Goal: Check status: Check status

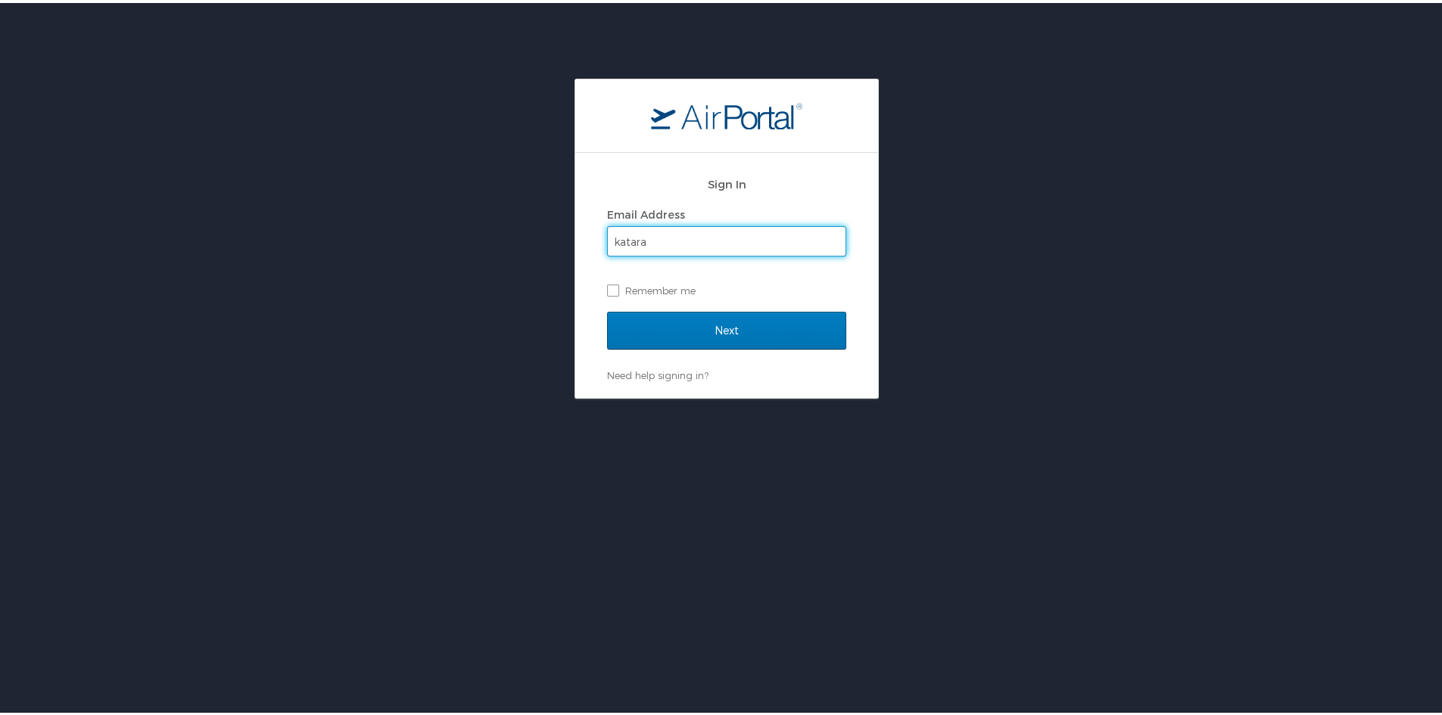
type input "Katara_williams@sus.edu"
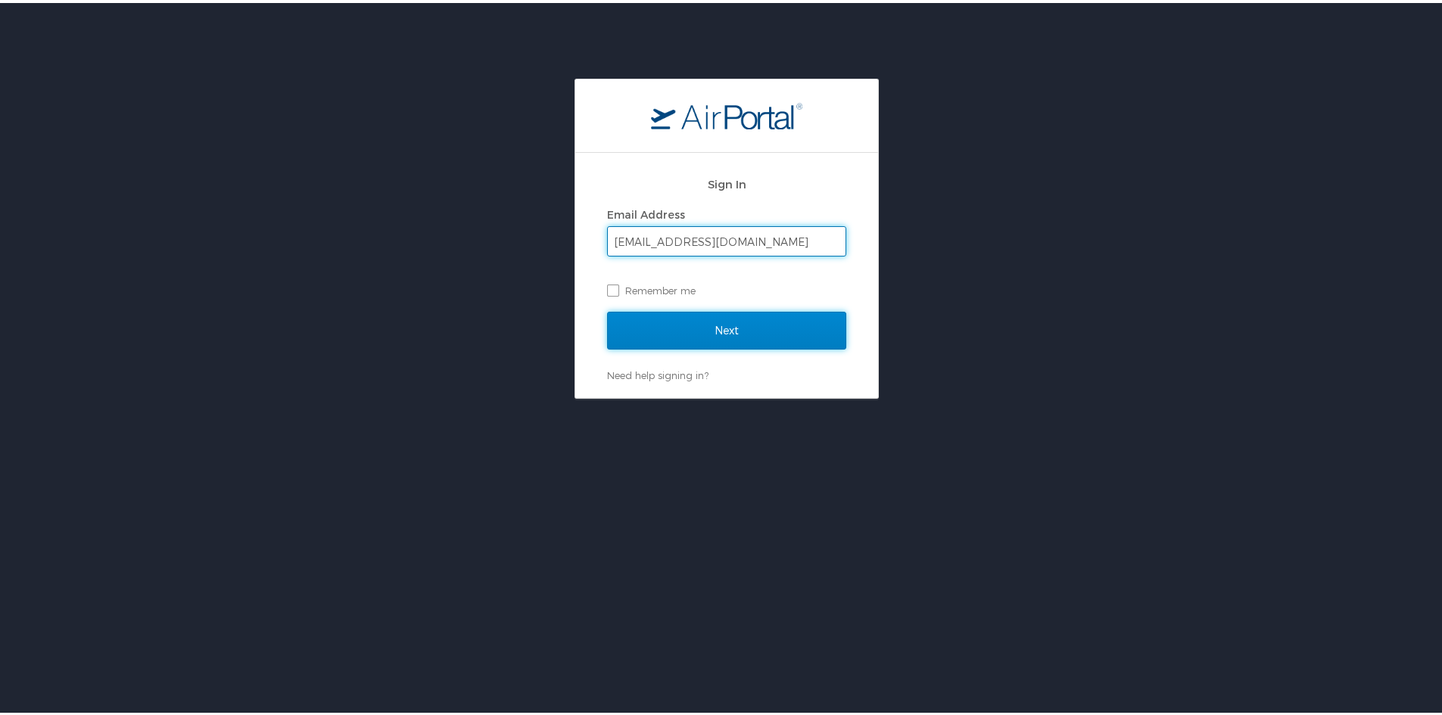
click at [677, 334] on input "Next" at bounding box center [726, 328] width 239 height 38
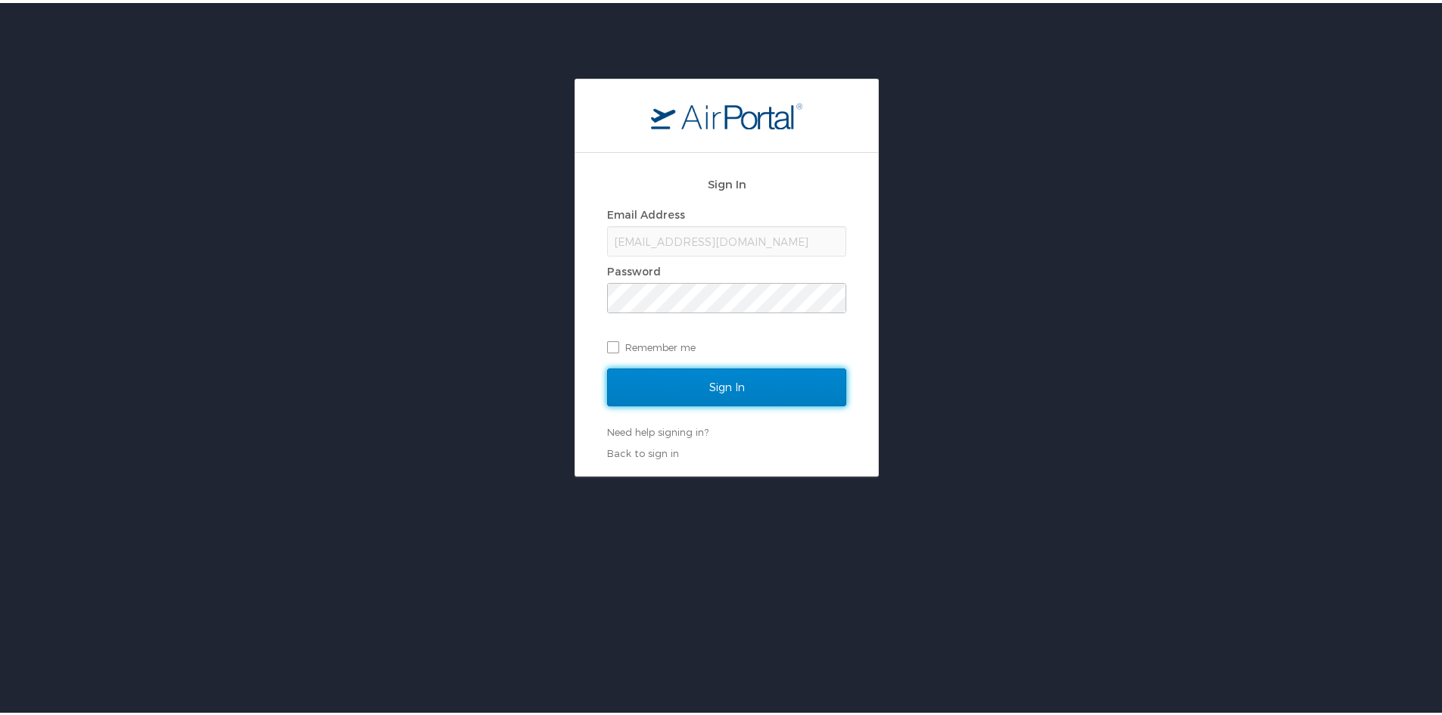
click at [658, 382] on input "Sign In" at bounding box center [726, 385] width 239 height 38
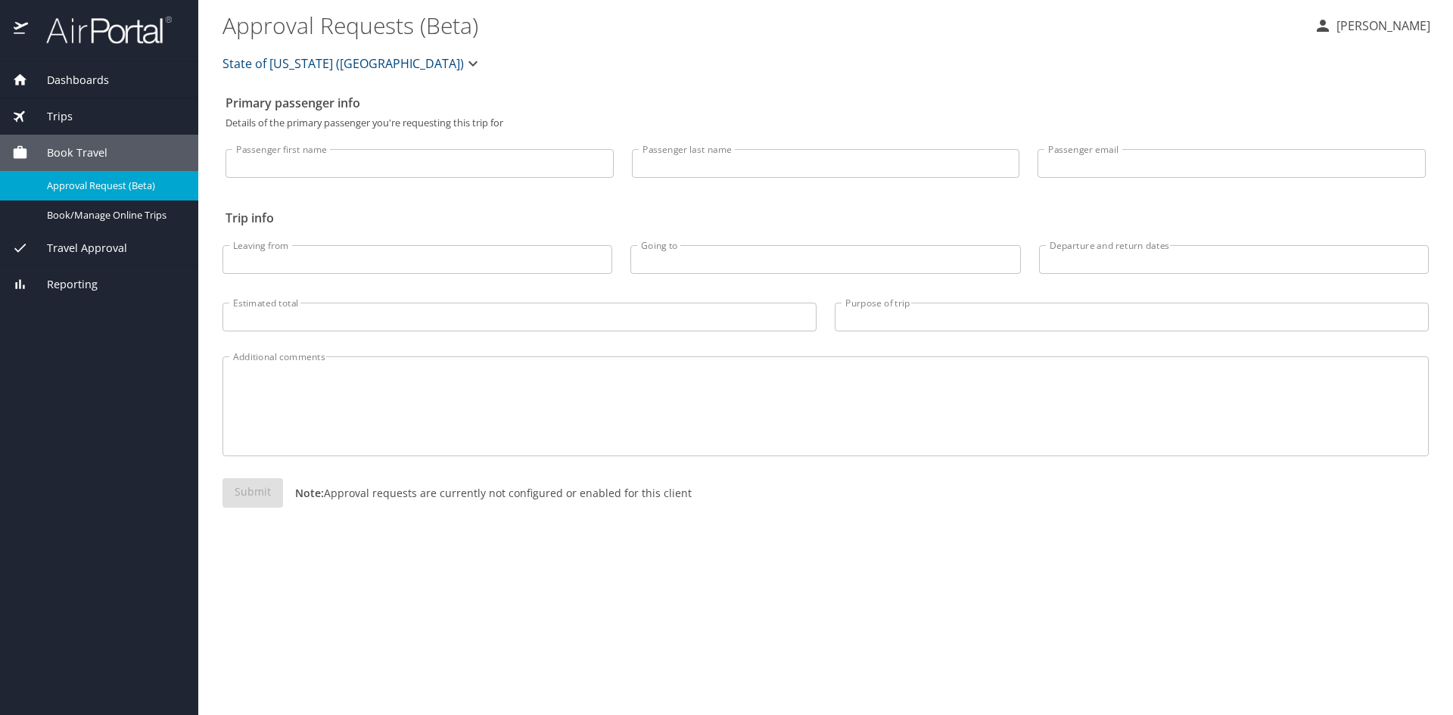
click at [62, 79] on span "Dashboards" at bounding box center [68, 80] width 81 height 17
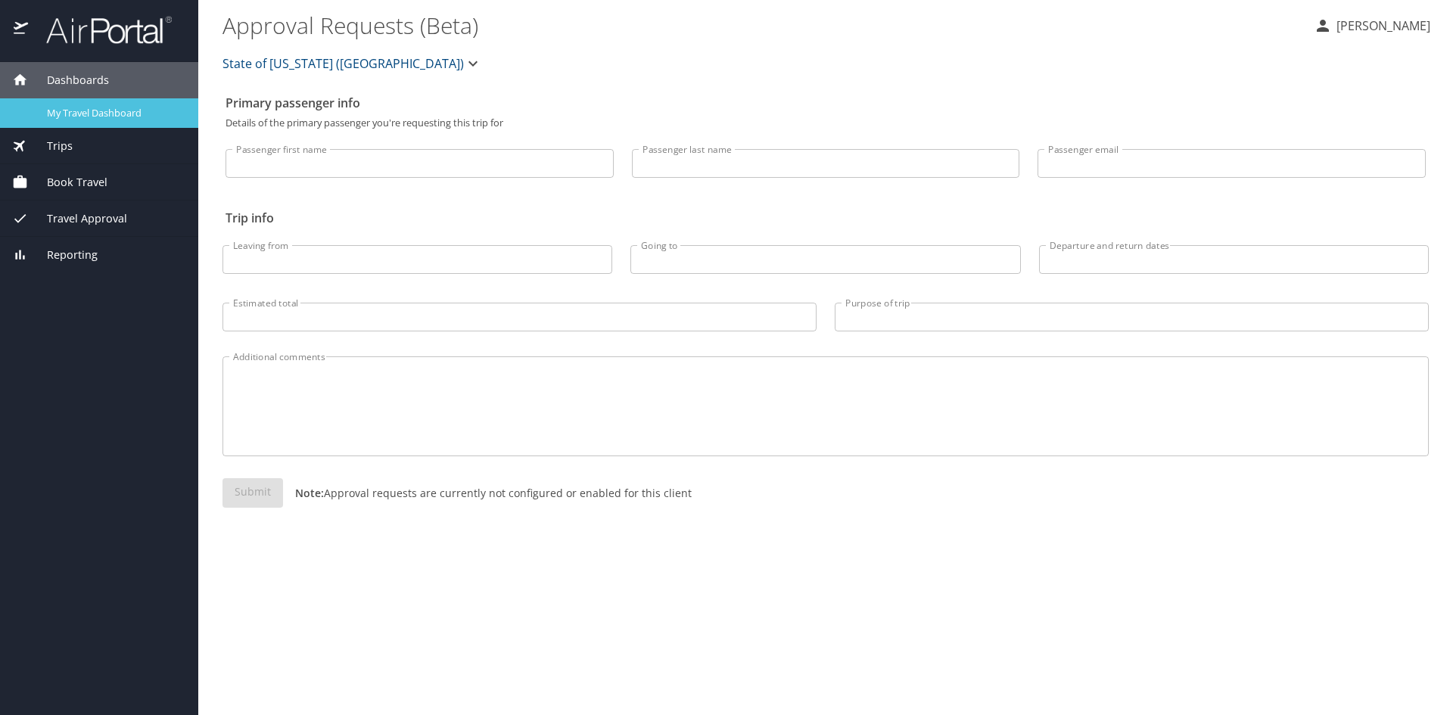
click at [68, 110] on span "My Travel Dashboard" at bounding box center [113, 113] width 133 height 14
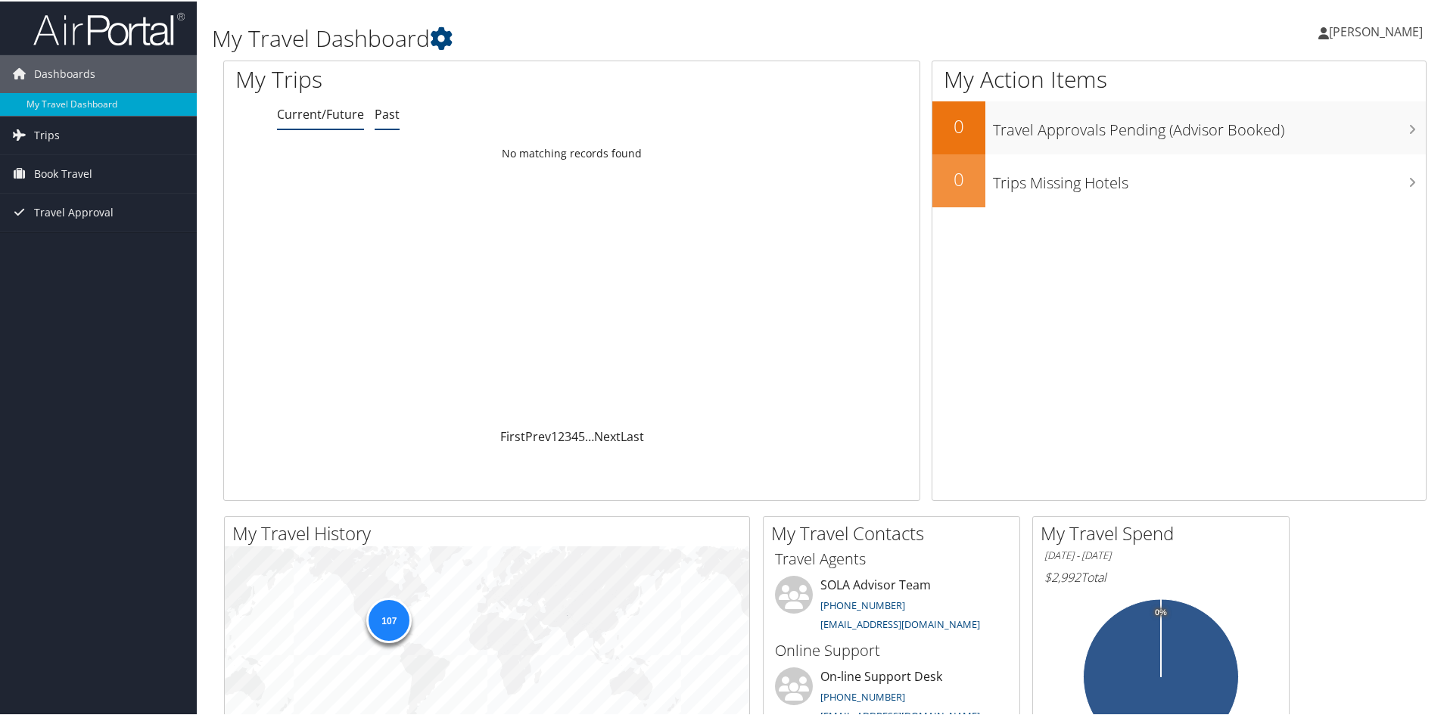
click at [387, 110] on link "Past" at bounding box center [387, 112] width 25 height 17
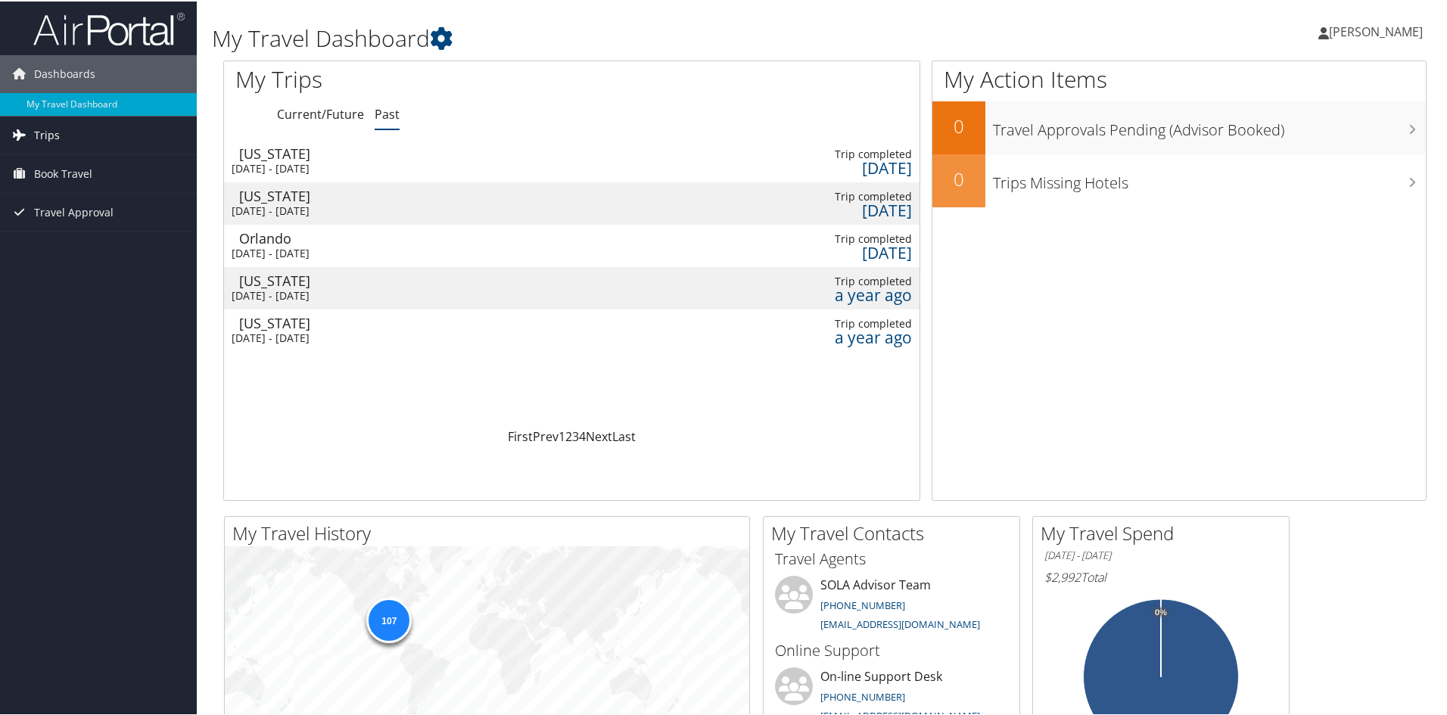
click at [48, 137] on span "Trips" at bounding box center [47, 134] width 26 height 38
click at [45, 167] on link "Current/Future Trips" at bounding box center [98, 164] width 197 height 23
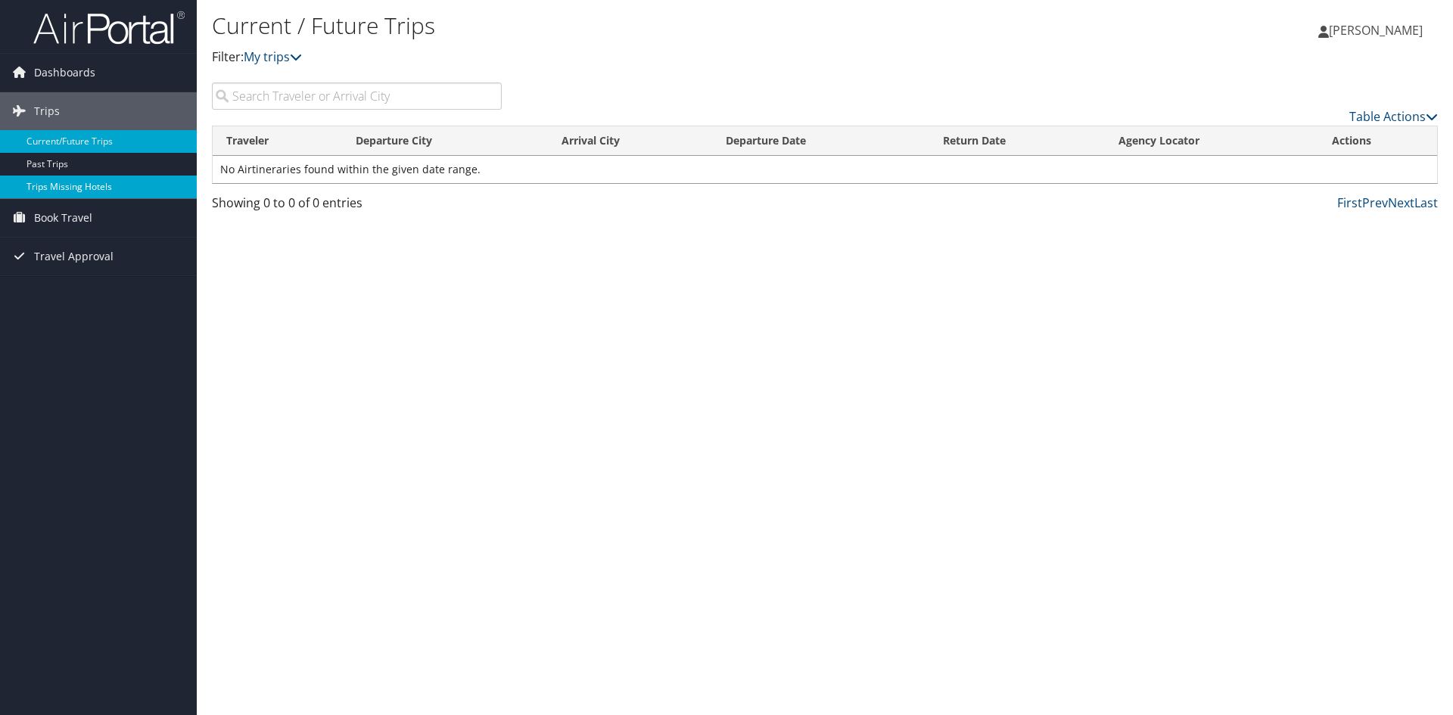
click at [60, 189] on link "Trips Missing Hotels" at bounding box center [98, 187] width 197 height 23
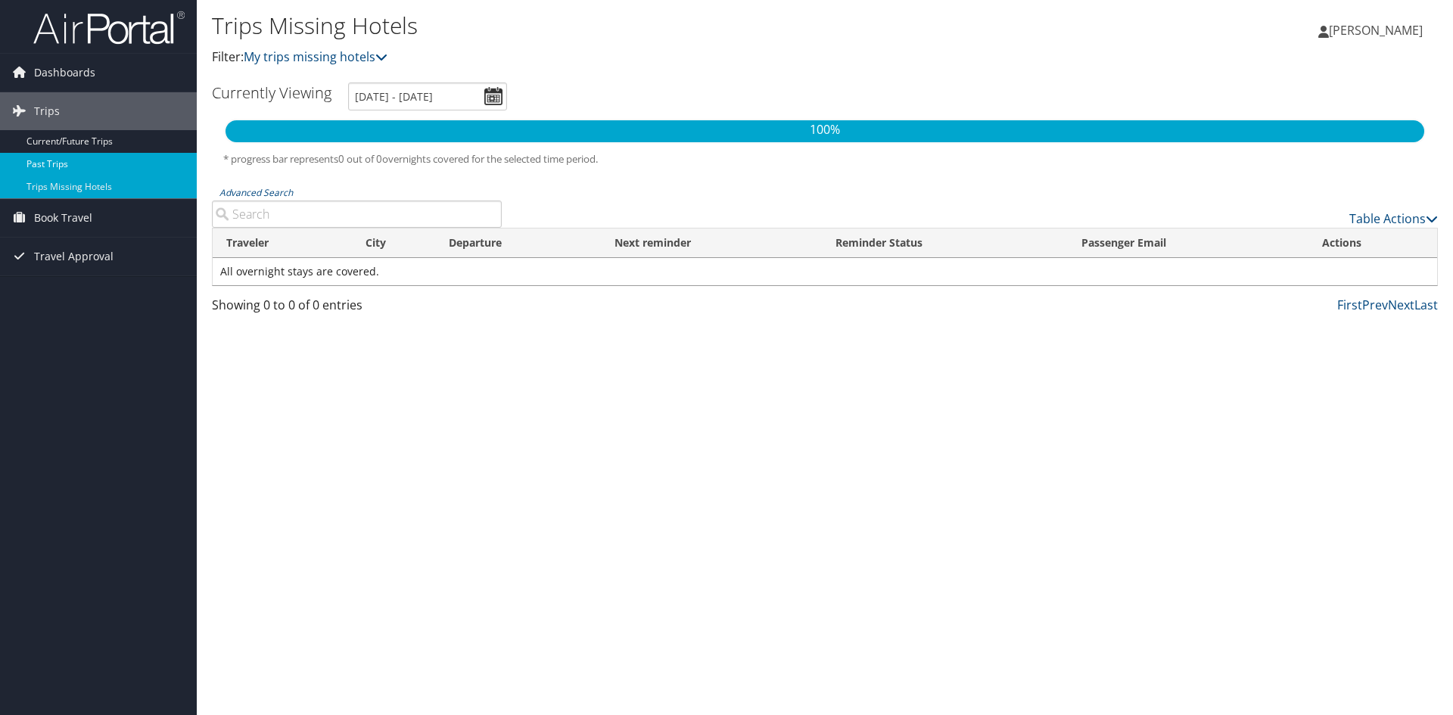
click at [77, 163] on link "Past Trips" at bounding box center [98, 164] width 197 height 23
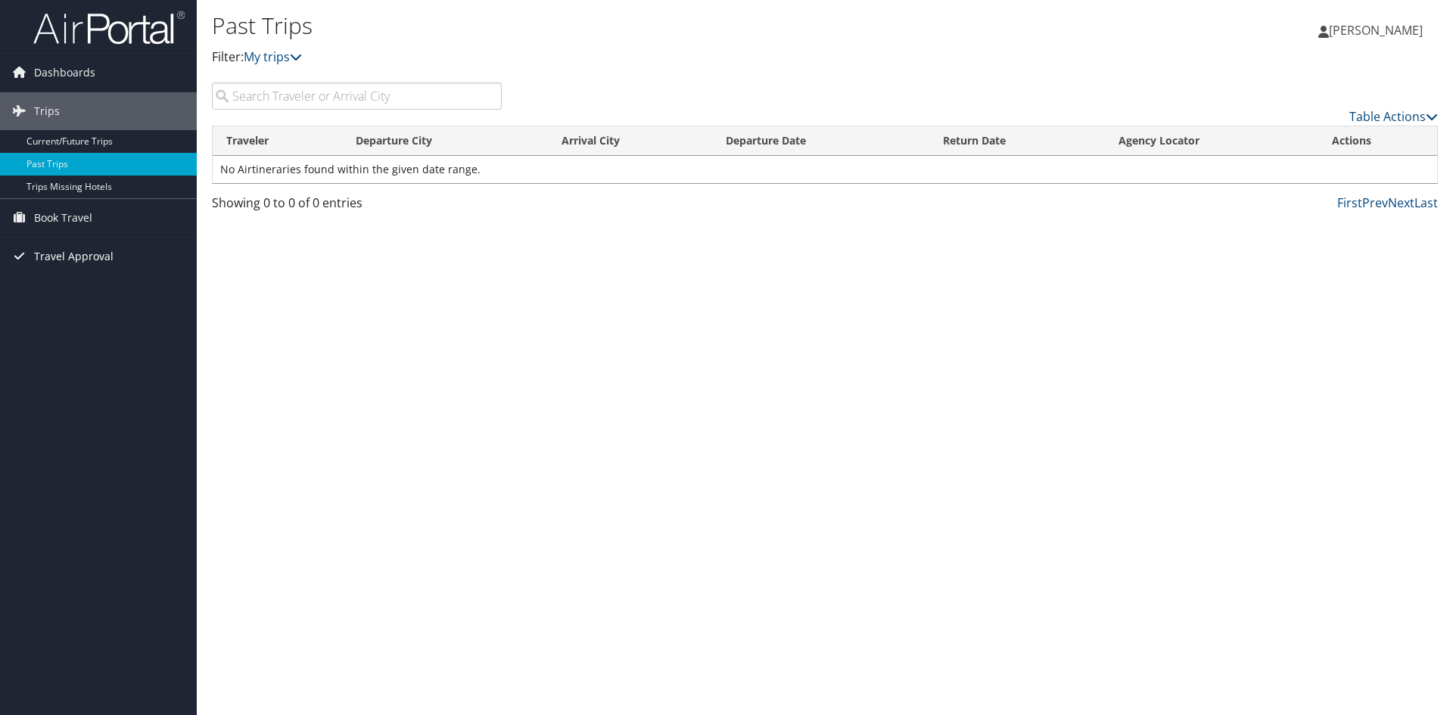
click at [65, 254] on span "Travel Approval" at bounding box center [73, 257] width 79 height 38
click at [59, 288] on link "Pending Trip Approvals" at bounding box center [98, 286] width 197 height 23
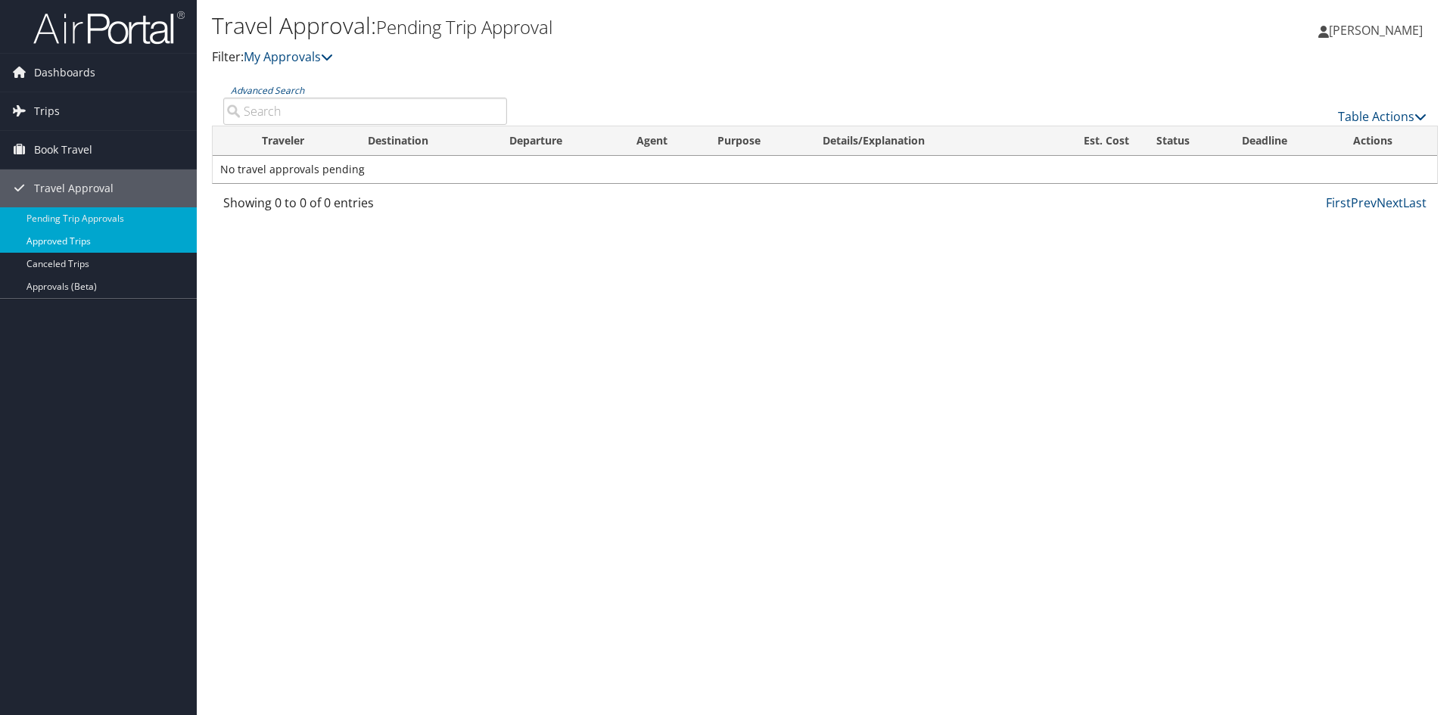
click at [61, 240] on link "Approved Trips" at bounding box center [98, 241] width 197 height 23
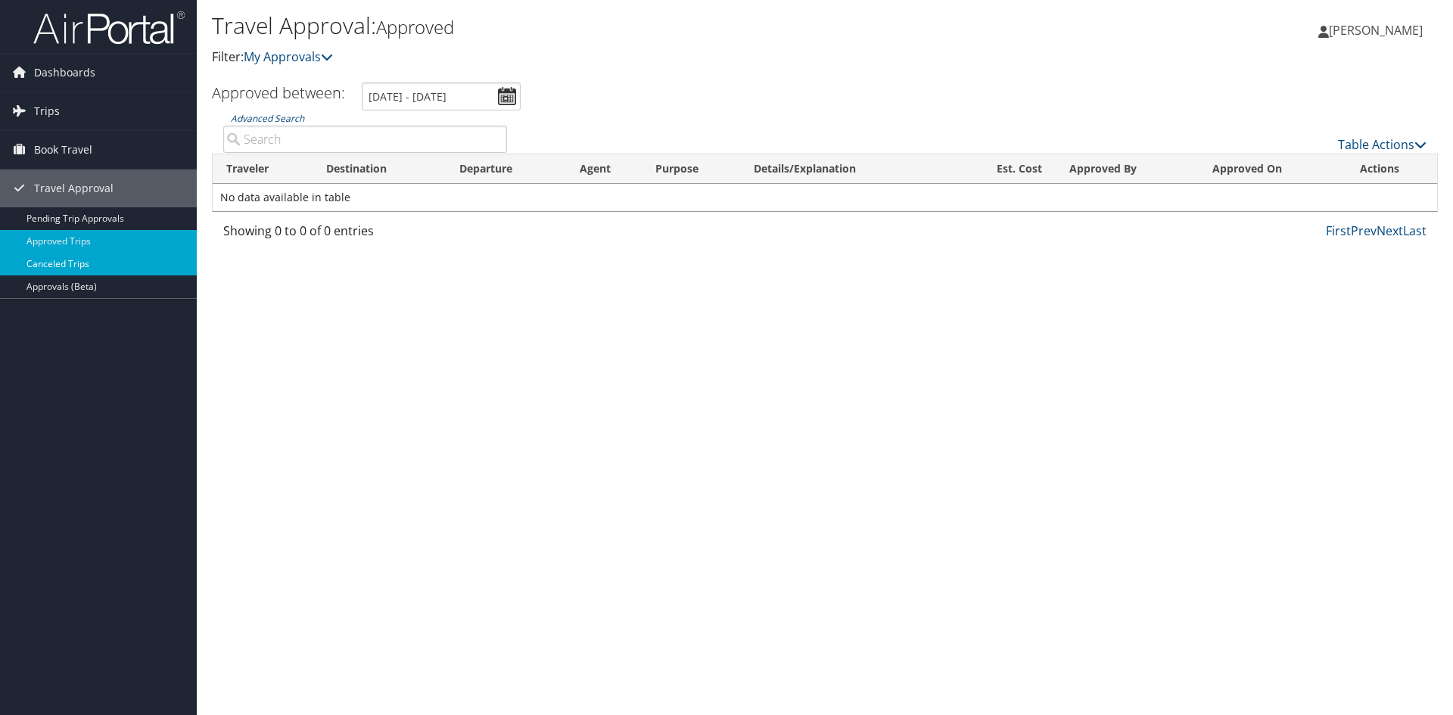
click at [61, 265] on link "Canceled Trips" at bounding box center [98, 264] width 197 height 23
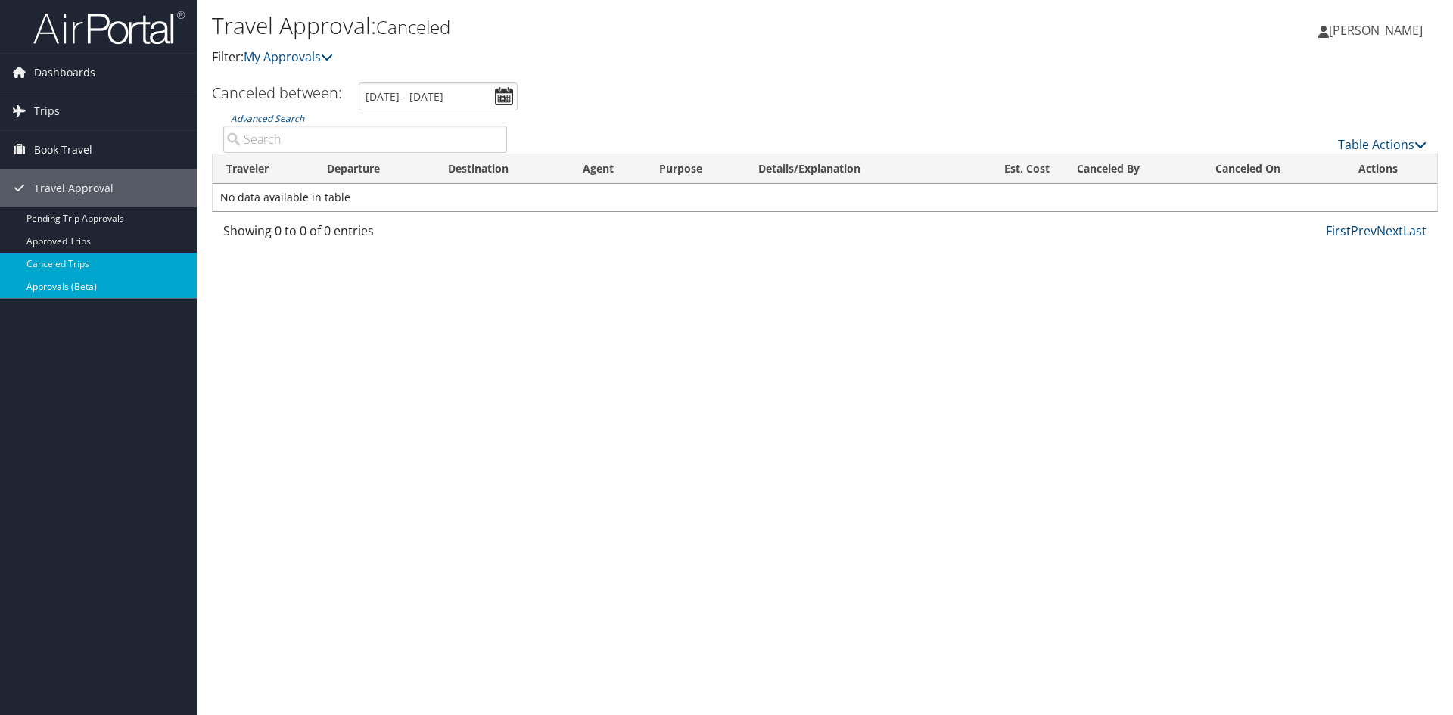
click at [60, 286] on link "Approvals (Beta)" at bounding box center [98, 286] width 197 height 23
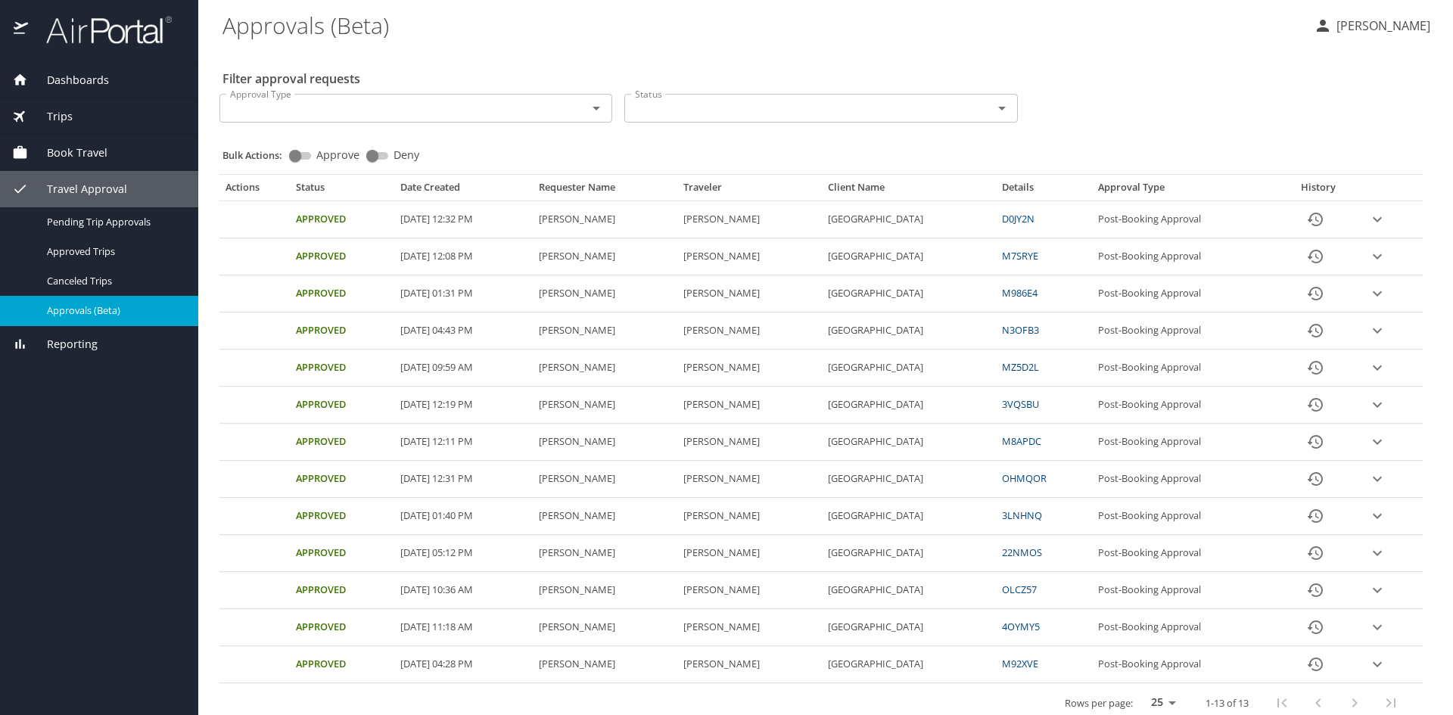
click at [1373, 219] on icon "expand row" at bounding box center [1377, 219] width 9 height 5
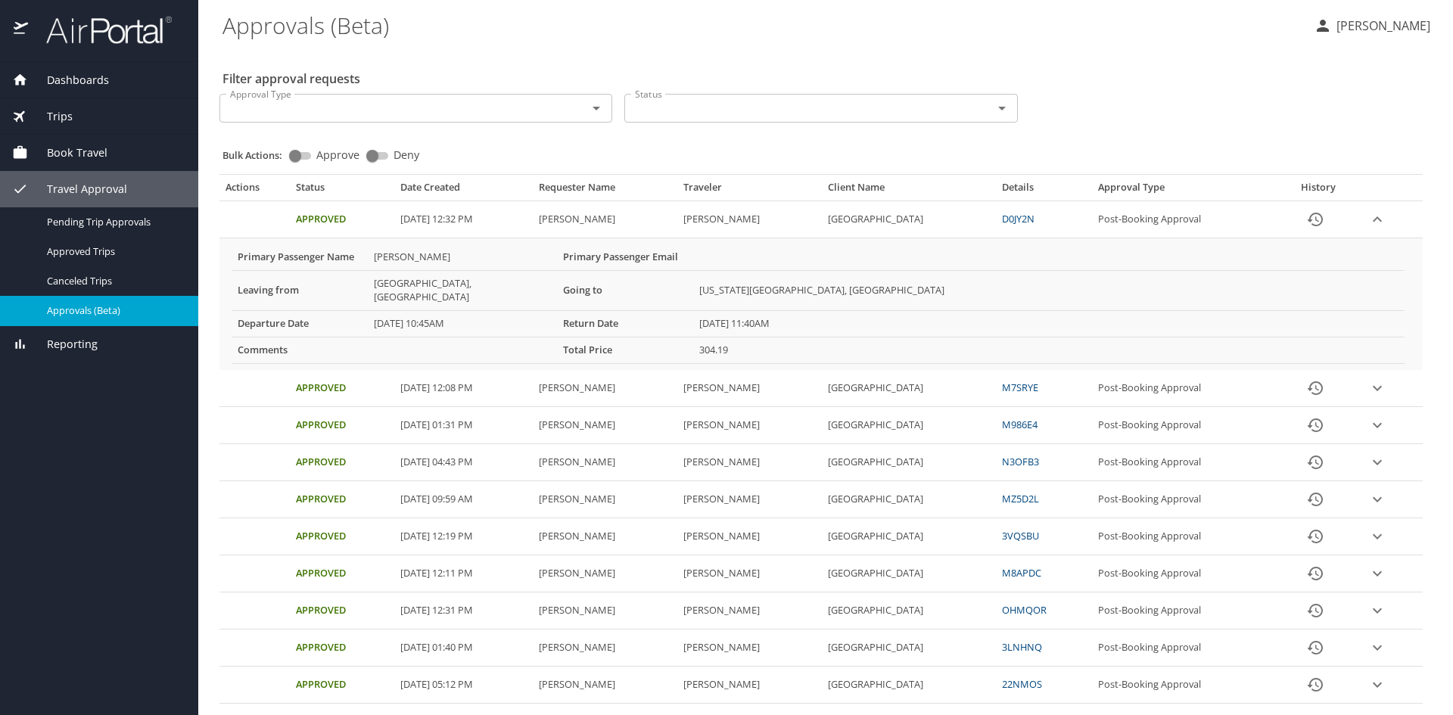
click at [1035, 222] on link "D0JY2N" at bounding box center [1018, 219] width 33 height 14
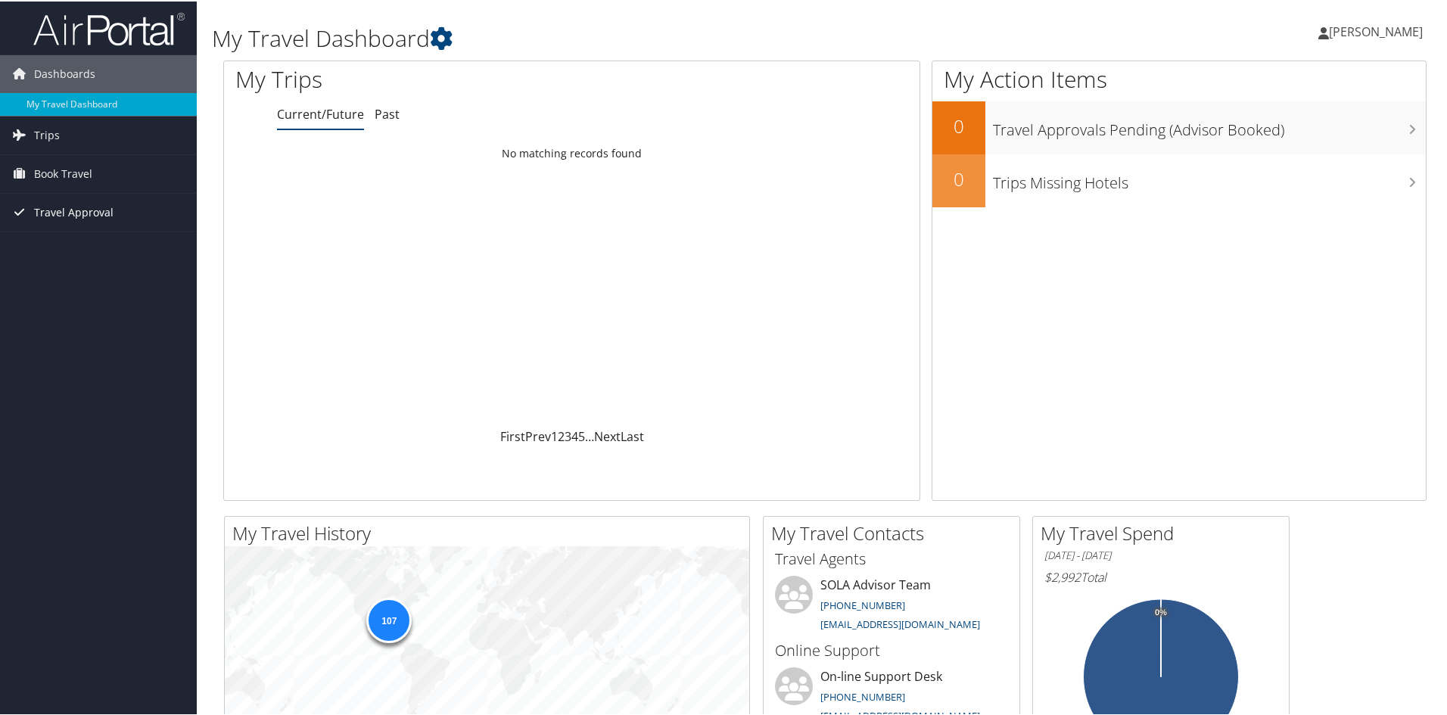
click at [51, 216] on span "Travel Approval" at bounding box center [73, 211] width 79 height 38
click at [53, 307] on link "Approvals (Beta)" at bounding box center [98, 309] width 197 height 23
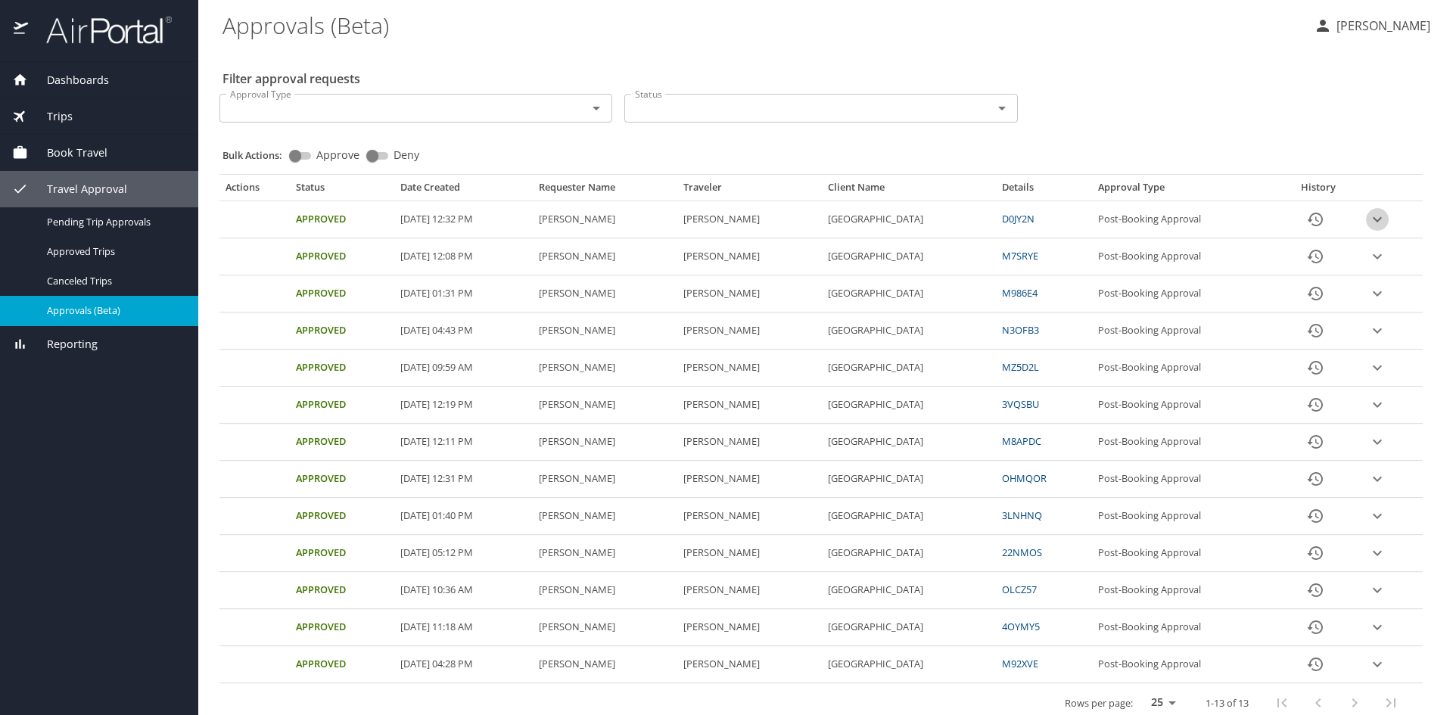
click at [1374, 220] on icon "expand row" at bounding box center [1377, 219] width 9 height 5
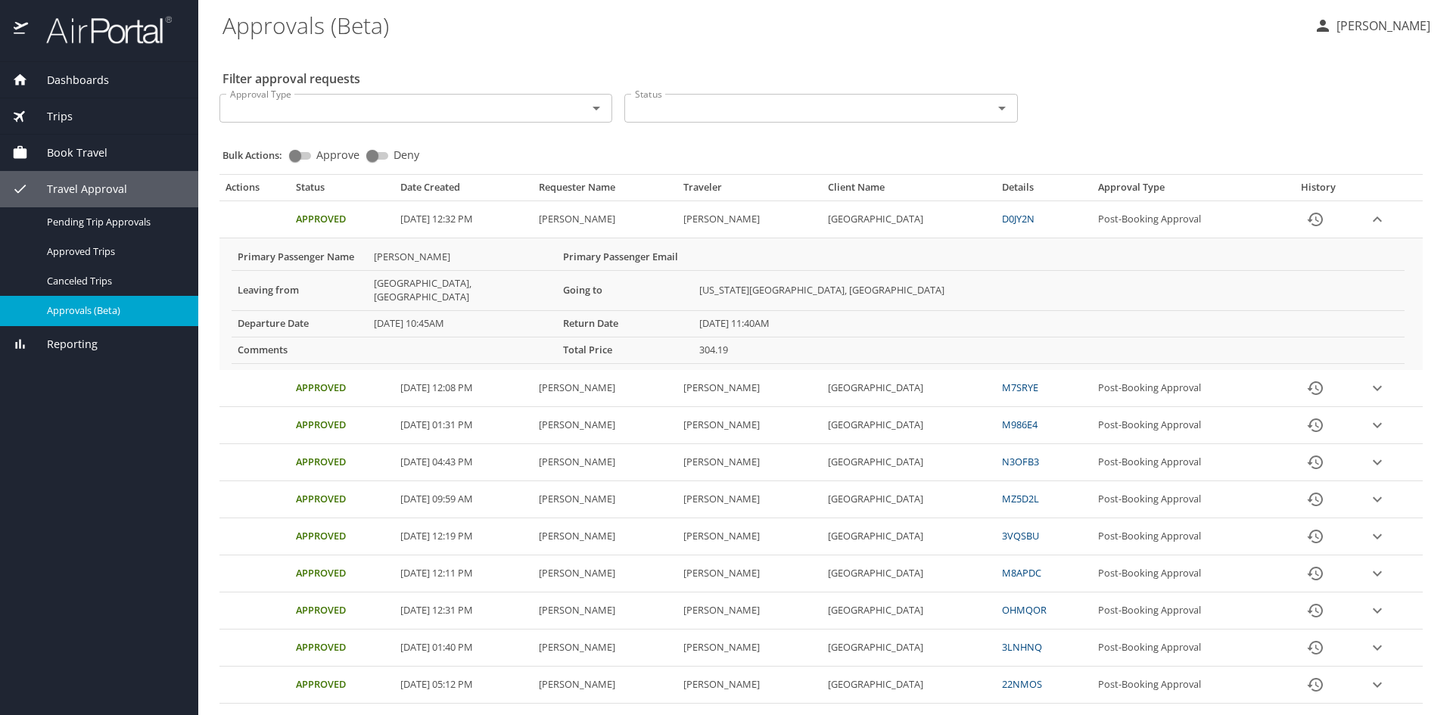
click at [1352, 22] on p "Katara Williams" at bounding box center [1381, 26] width 98 height 18
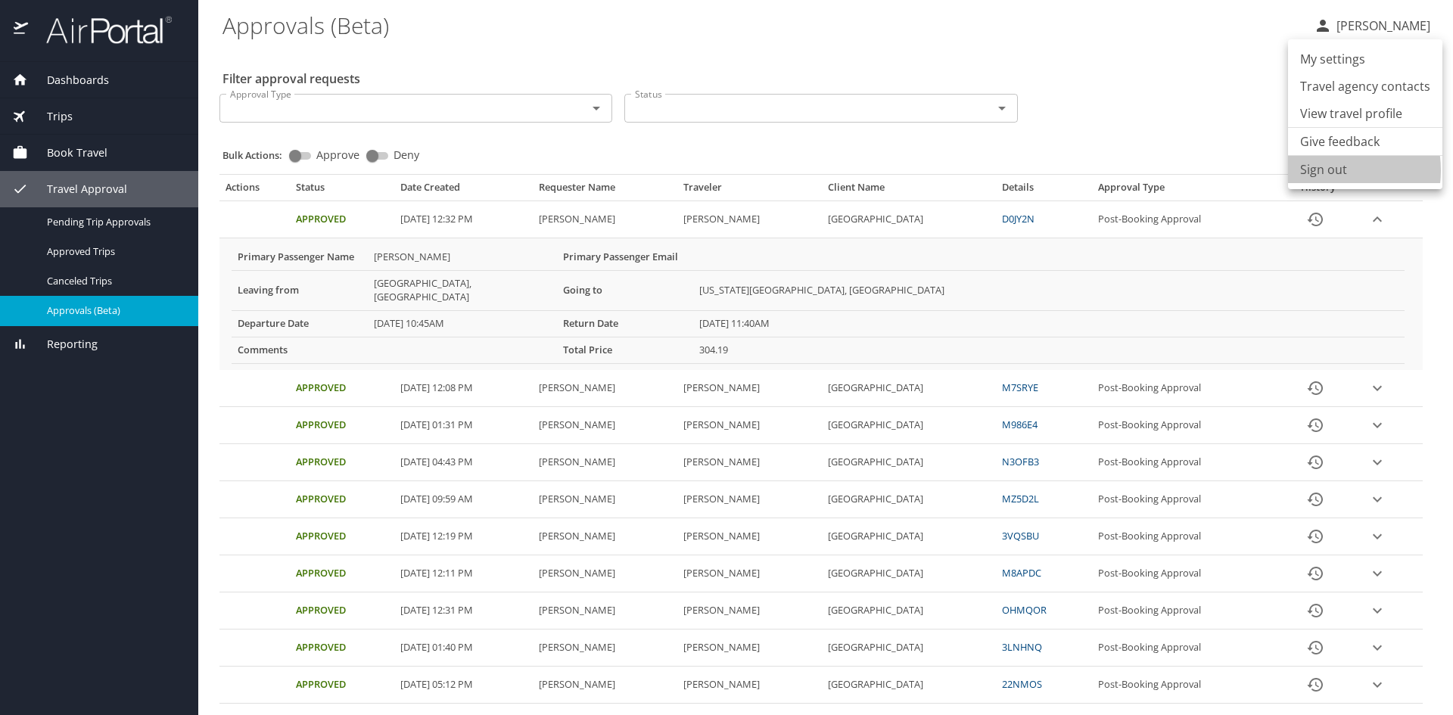
click at [1324, 170] on li "Sign out" at bounding box center [1365, 169] width 154 height 27
